Goal: Transaction & Acquisition: Obtain resource

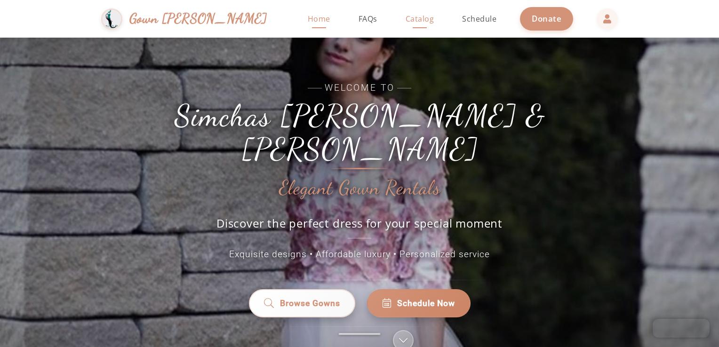
click at [406, 22] on span "Catalog" at bounding box center [420, 19] width 29 height 10
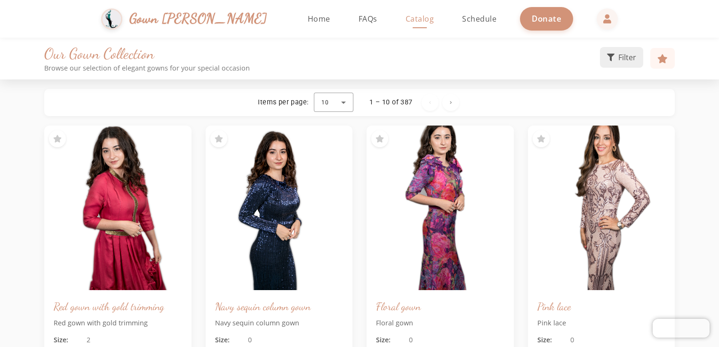
click at [620, 64] on button "Filter" at bounding box center [621, 57] width 43 height 21
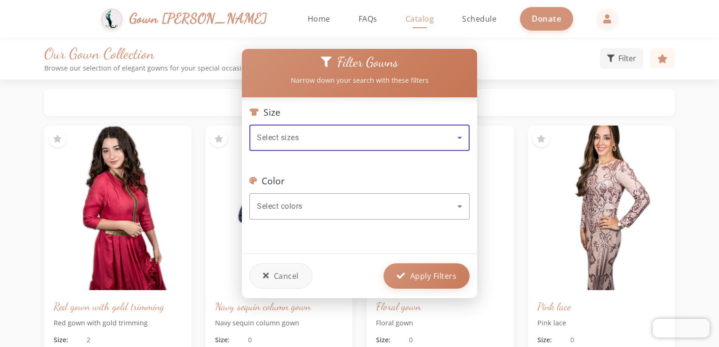
click at [455, 134] on icon at bounding box center [459, 137] width 11 height 11
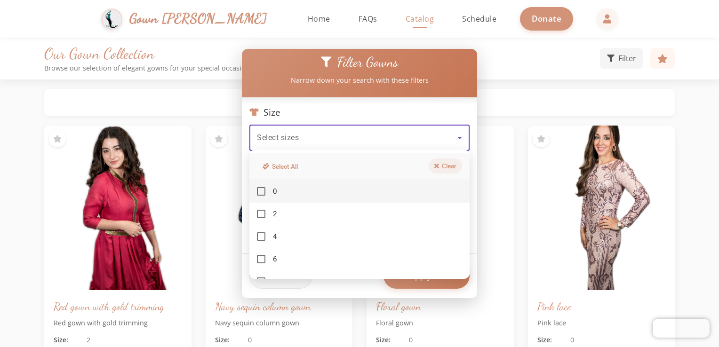
click at [442, 166] on button "Clear" at bounding box center [445, 166] width 33 height 15
click at [368, 101] on div at bounding box center [359, 173] width 719 height 347
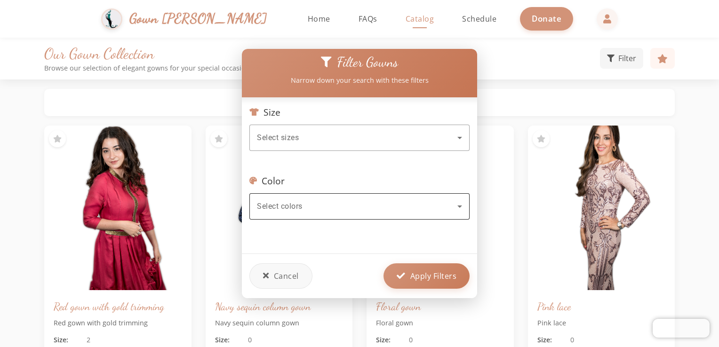
click at [447, 203] on div "Select colors" at bounding box center [357, 206] width 200 height 11
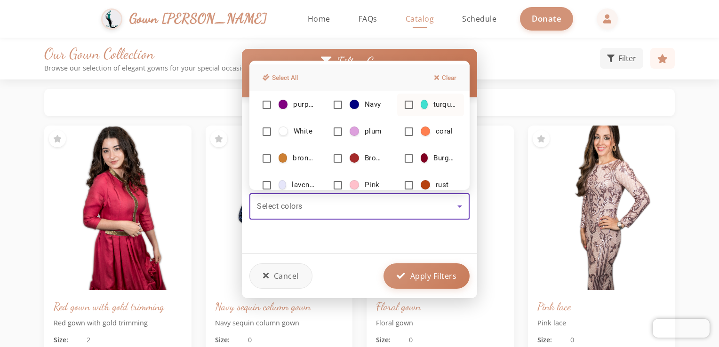
scroll to position [107, 0]
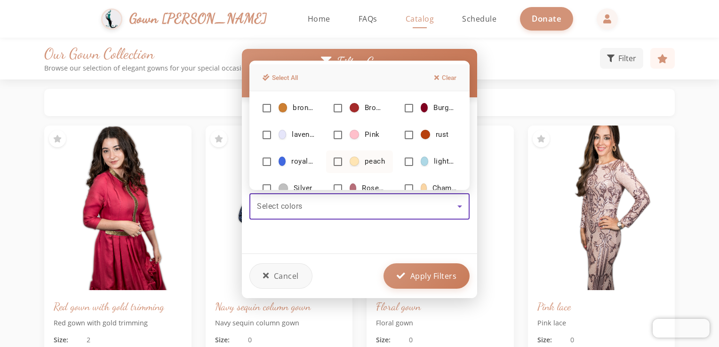
click at [359, 162] on span "peach" at bounding box center [367, 162] width 35 height 10
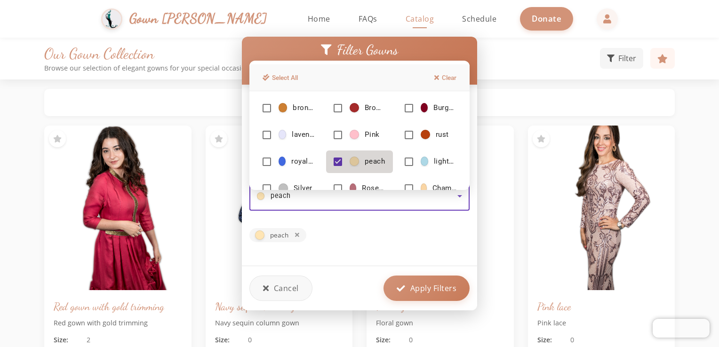
scroll to position [46, 0]
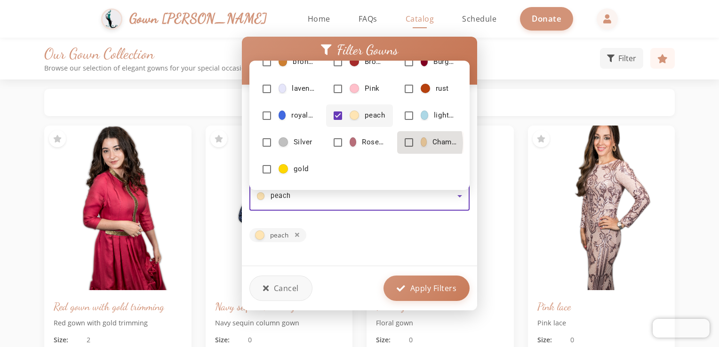
click at [407, 143] on mat-pseudo-checkbox at bounding box center [409, 142] width 8 height 8
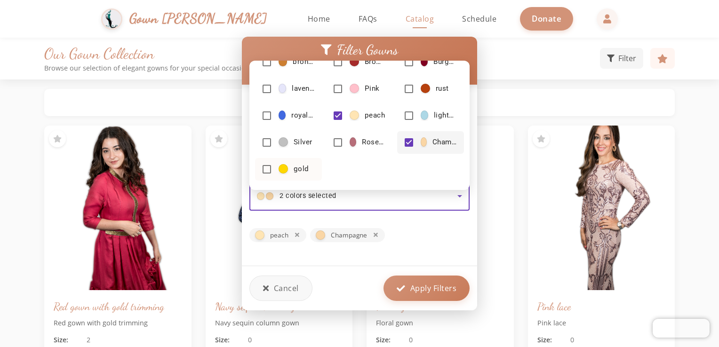
click at [267, 169] on mat-pseudo-checkbox at bounding box center [267, 169] width 8 height 8
click at [405, 144] on mat-pseudo-checkbox at bounding box center [409, 142] width 8 height 8
click at [334, 115] on mat-pseudo-checkbox at bounding box center [338, 116] width 8 height 8
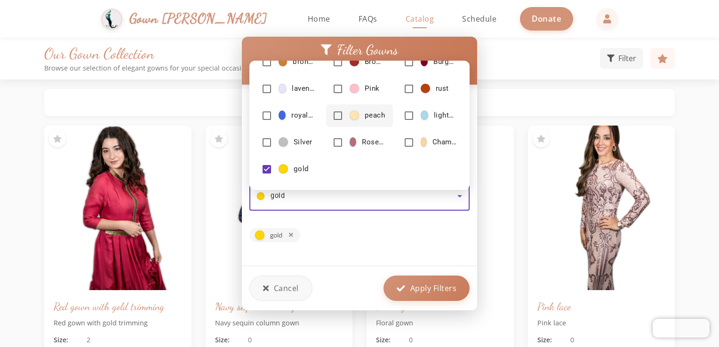
click at [438, 295] on div at bounding box center [359, 173] width 719 height 347
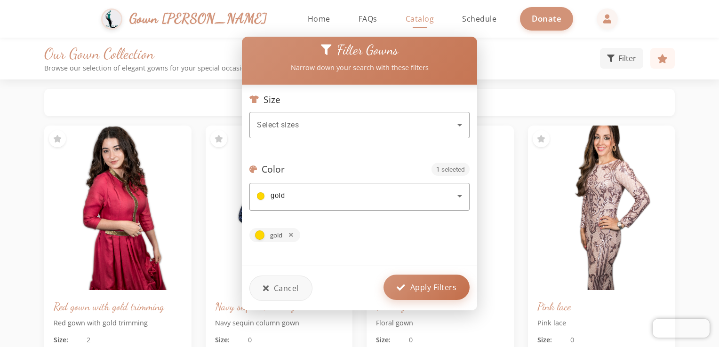
click at [407, 277] on button "Apply Filters" at bounding box center [426, 287] width 86 height 25
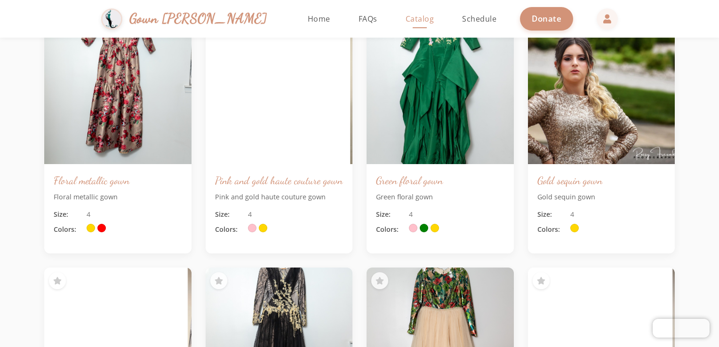
scroll to position [0, 0]
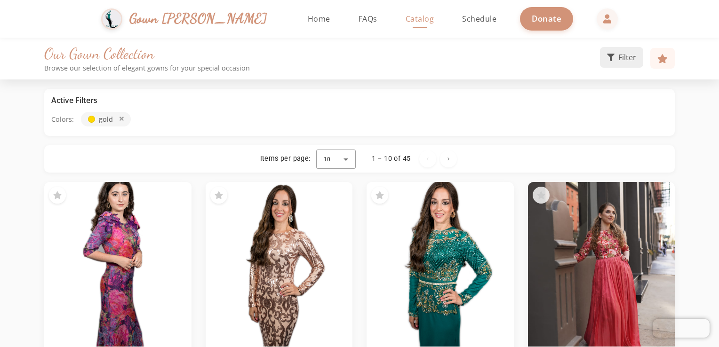
click at [627, 67] on button "Filter" at bounding box center [621, 57] width 43 height 21
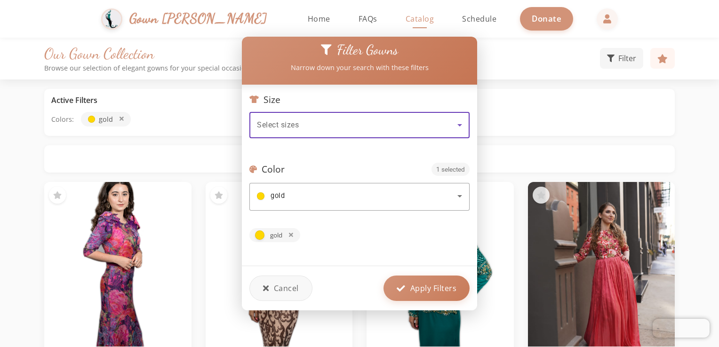
click at [367, 120] on div "Select sizes" at bounding box center [357, 125] width 200 height 11
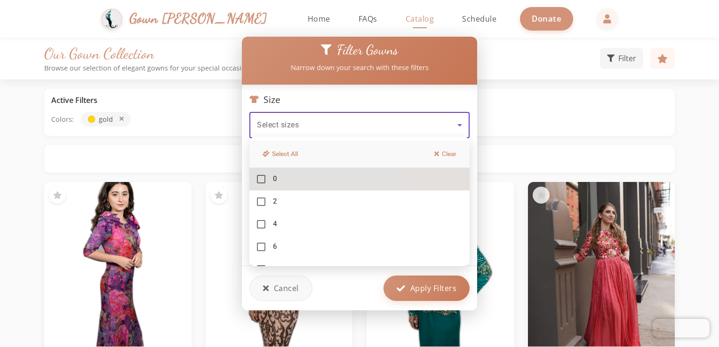
click at [257, 181] on mat-pseudo-checkbox at bounding box center [261, 179] width 8 height 8
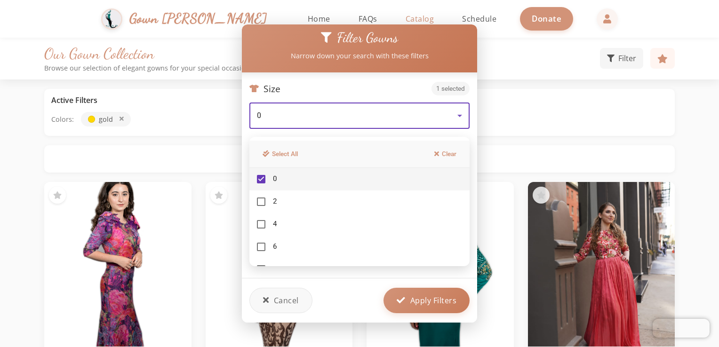
click at [436, 300] on div at bounding box center [359, 173] width 719 height 347
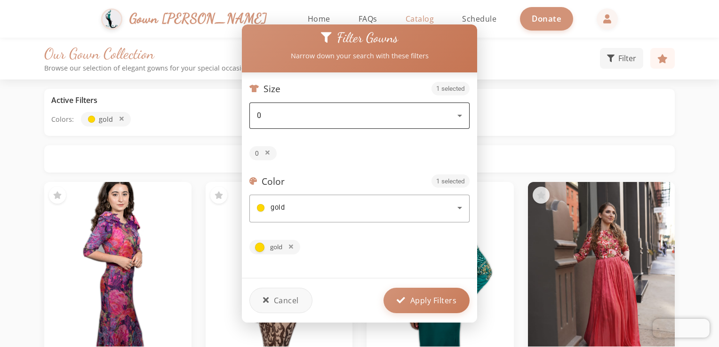
click at [455, 113] on icon at bounding box center [459, 115] width 11 height 11
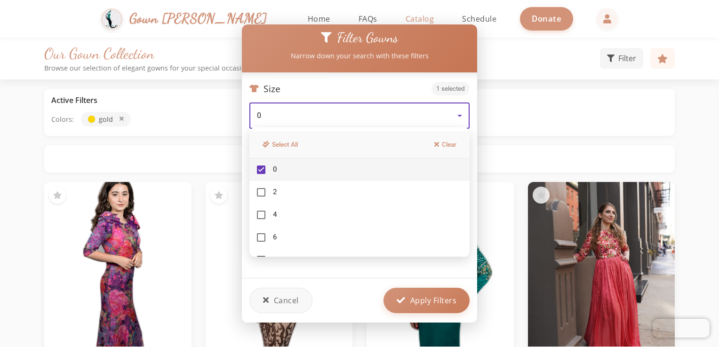
click at [547, 103] on div at bounding box center [359, 173] width 719 height 347
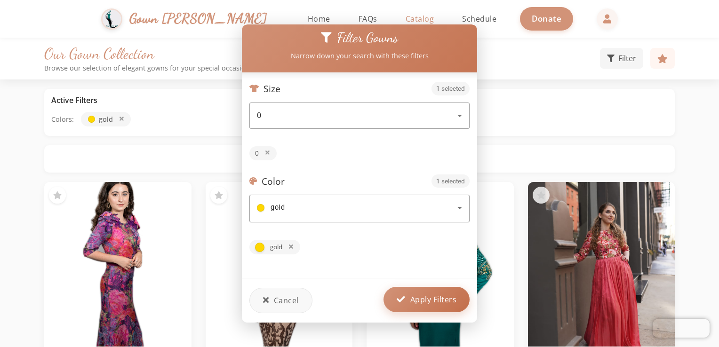
click at [440, 294] on span "Apply Filters" at bounding box center [433, 299] width 47 height 11
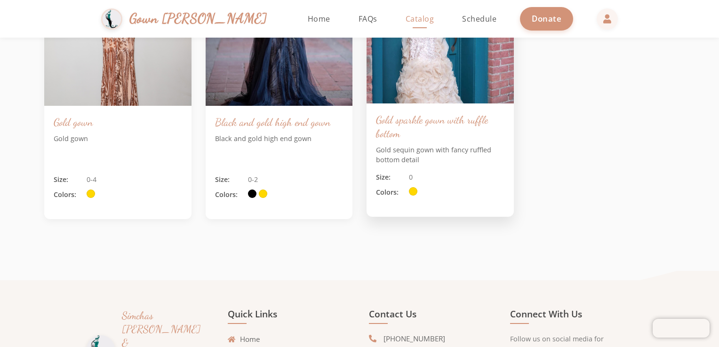
scroll to position [706, 0]
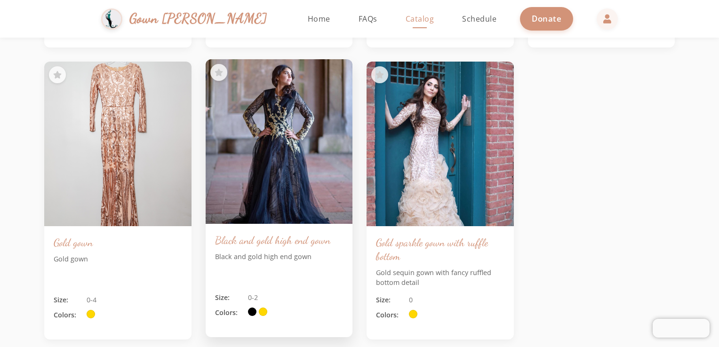
click at [277, 174] on img at bounding box center [279, 141] width 154 height 173
click at [279, 121] on img at bounding box center [279, 141] width 154 height 173
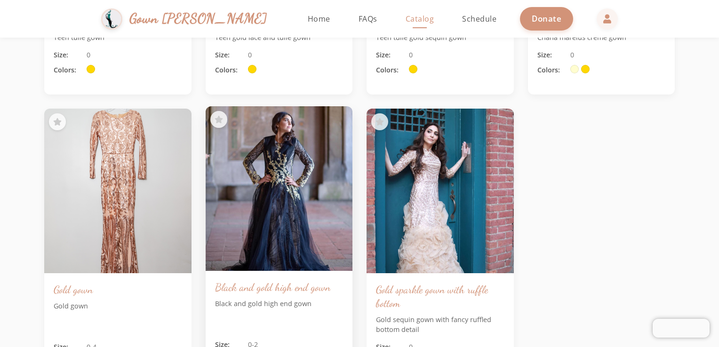
click at [284, 124] on img at bounding box center [279, 188] width 154 height 173
click at [297, 256] on img at bounding box center [279, 188] width 154 height 173
click at [279, 293] on h3 "Black and gold high end gown" at bounding box center [279, 287] width 128 height 14
click at [276, 319] on p "Black and gold high end gown" at bounding box center [279, 316] width 128 height 34
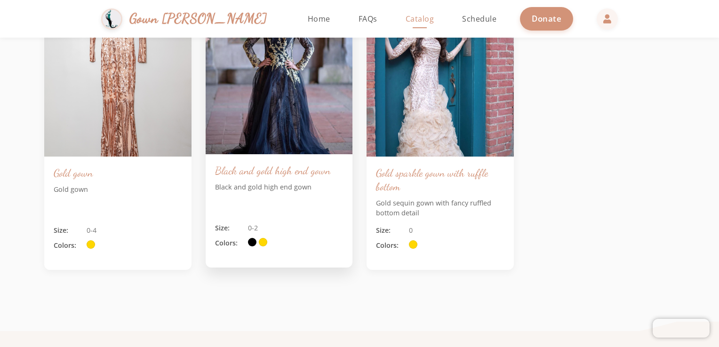
click at [255, 215] on div "Black and gold high end gown Black and gold high end gown Size: 0-2 Colors:" at bounding box center [279, 210] width 147 height 113
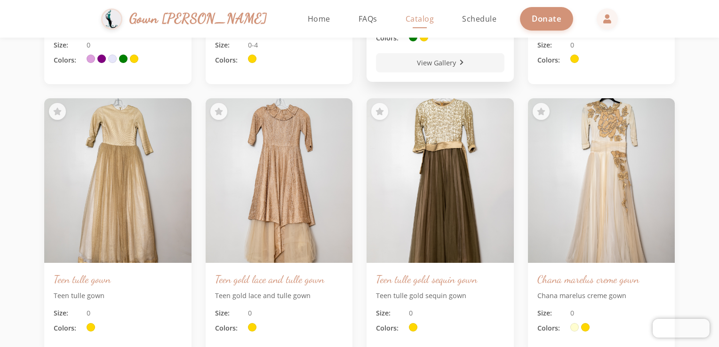
scroll to position [423, 0]
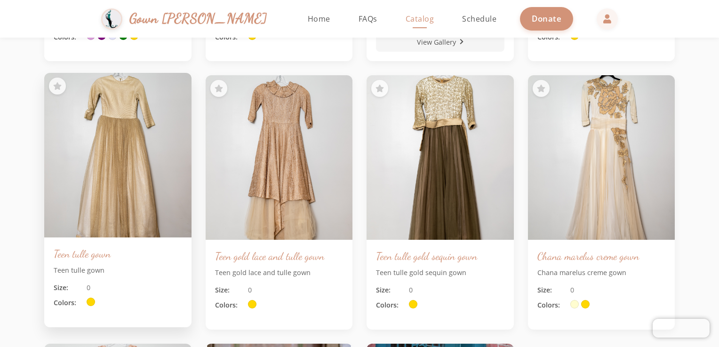
click at [124, 174] on img at bounding box center [117, 155] width 154 height 173
click at [57, 88] on icon at bounding box center [58, 86] width 10 height 10
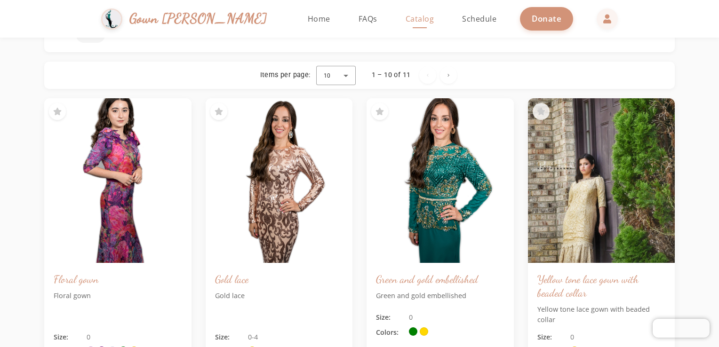
scroll to position [0, 0]
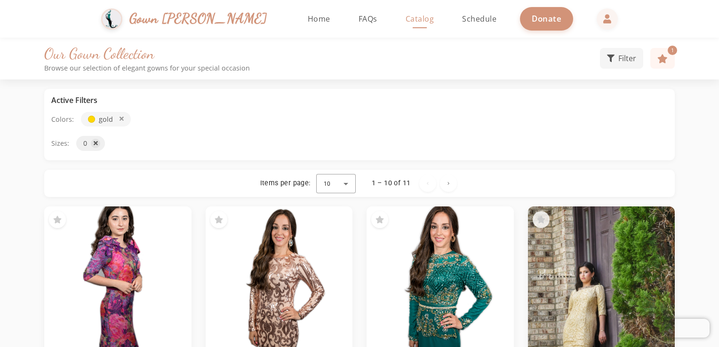
click at [96, 142] on icon at bounding box center [96, 144] width 4 height 6
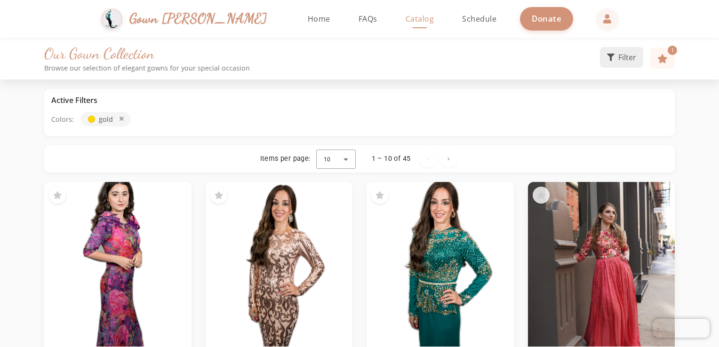
click at [625, 59] on span "Filter" at bounding box center [627, 57] width 18 height 11
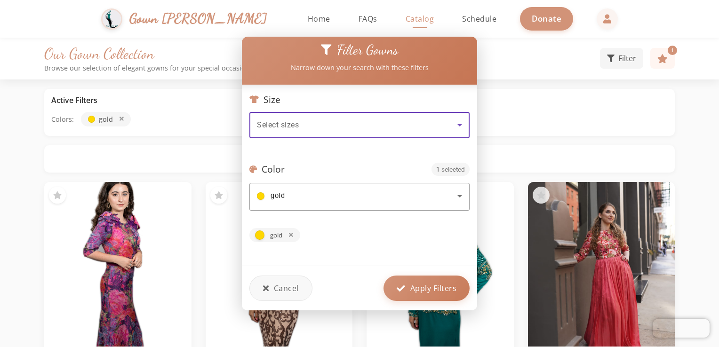
click at [339, 124] on div "Select sizes" at bounding box center [357, 125] width 200 height 11
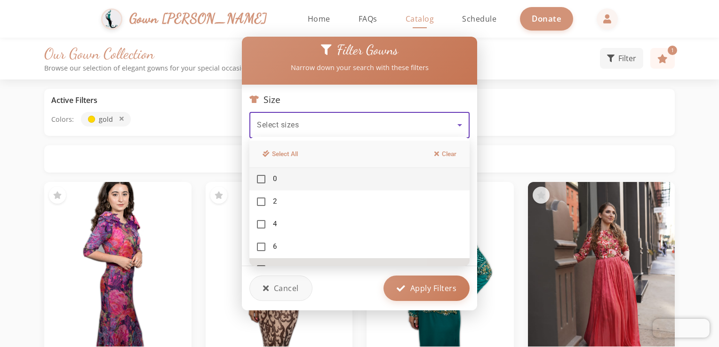
click at [269, 263] on mat-option "8" at bounding box center [359, 269] width 220 height 23
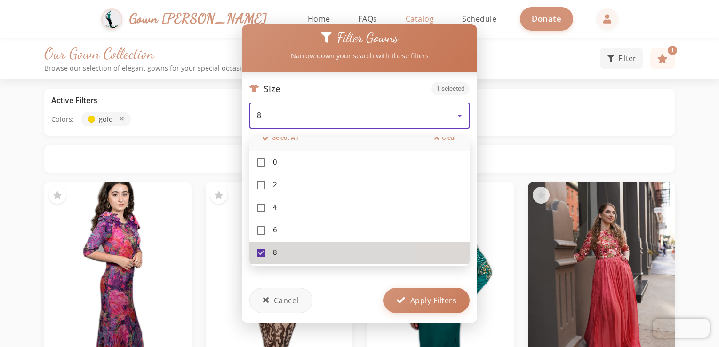
click at [262, 251] on mat-pseudo-checkbox at bounding box center [261, 253] width 8 height 8
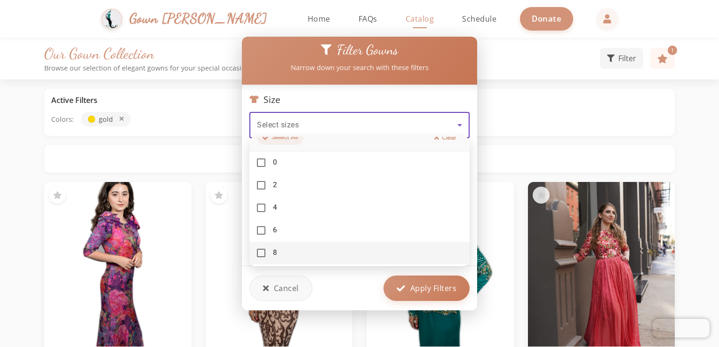
click at [287, 142] on button "Select All" at bounding box center [280, 136] width 47 height 15
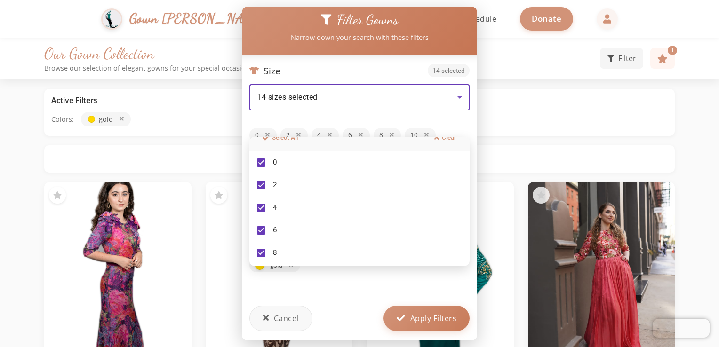
click at [389, 133] on div at bounding box center [359, 173] width 719 height 347
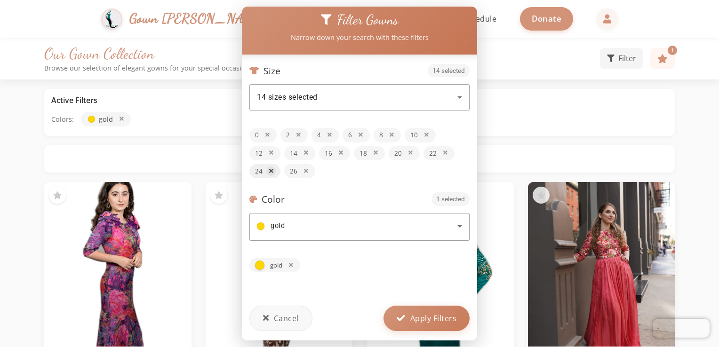
click at [271, 168] on icon at bounding box center [271, 171] width 4 height 6
click at [269, 168] on icon at bounding box center [271, 171] width 4 height 6
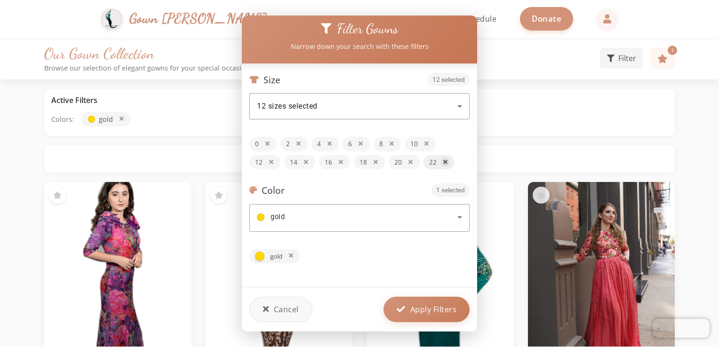
click at [444, 163] on button at bounding box center [444, 162] width 9 height 9
click at [411, 159] on button at bounding box center [410, 162] width 9 height 9
click at [371, 159] on button at bounding box center [375, 162] width 9 height 9
click at [341, 160] on icon at bounding box center [341, 163] width 4 height 6
click at [307, 160] on icon at bounding box center [306, 163] width 4 height 6
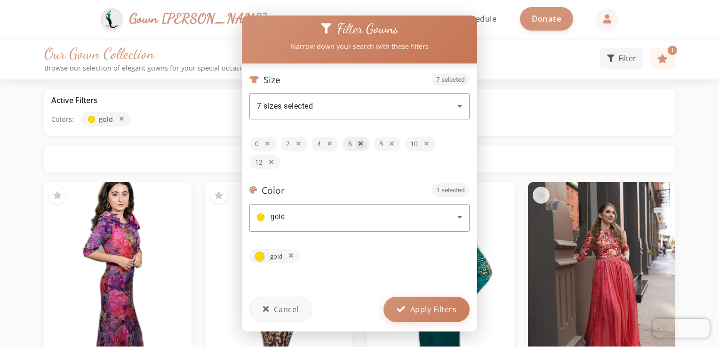
click at [359, 141] on icon at bounding box center [361, 144] width 4 height 6
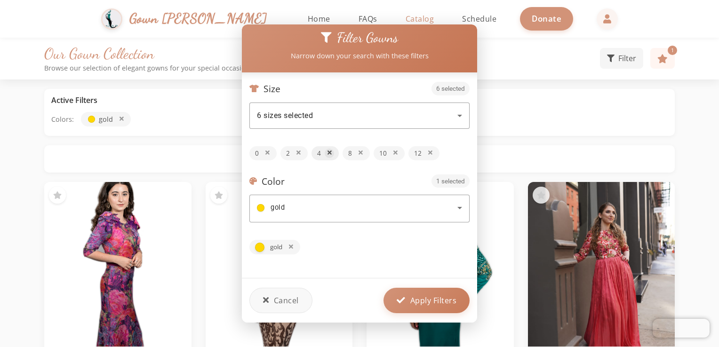
click at [330, 150] on icon at bounding box center [329, 153] width 4 height 6
click at [299, 151] on icon at bounding box center [298, 153] width 4 height 6
click at [267, 150] on icon at bounding box center [267, 153] width 4 height 6
click at [268, 153] on button at bounding box center [267, 153] width 9 height 9
click at [437, 295] on span "Apply Filters" at bounding box center [433, 299] width 47 height 11
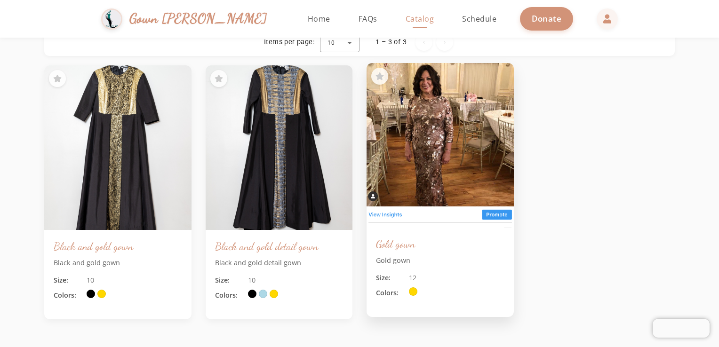
scroll to position [188, 0]
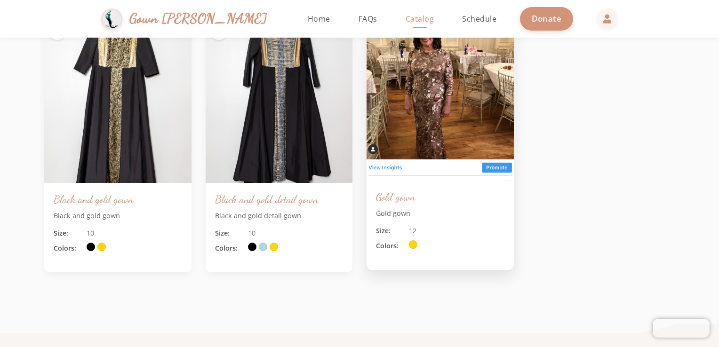
click at [423, 97] on img at bounding box center [440, 98] width 154 height 173
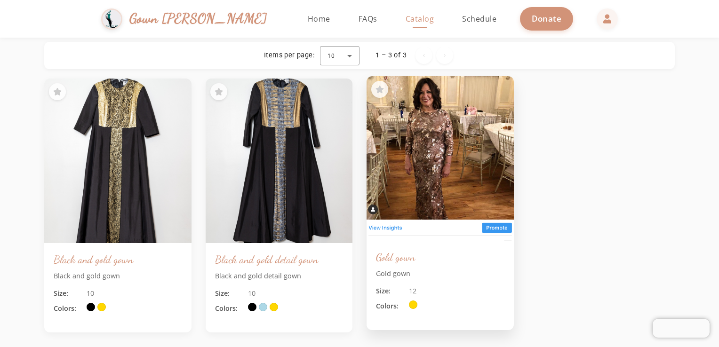
scroll to position [47, 0]
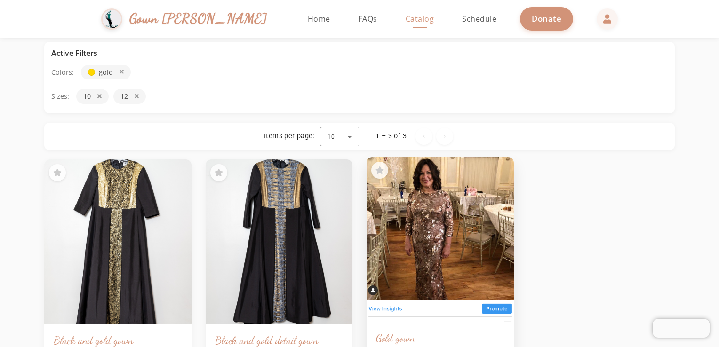
click at [384, 310] on img at bounding box center [440, 239] width 154 height 173
click at [373, 171] on button at bounding box center [379, 170] width 17 height 17
click at [431, 230] on img at bounding box center [440, 239] width 154 height 173
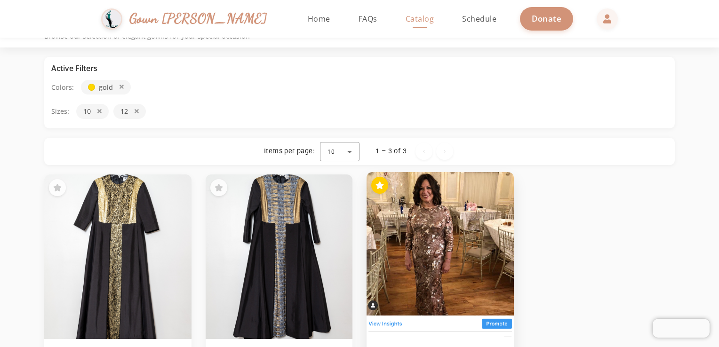
scroll to position [0, 0]
